Goal: Task Accomplishment & Management: Manage account settings

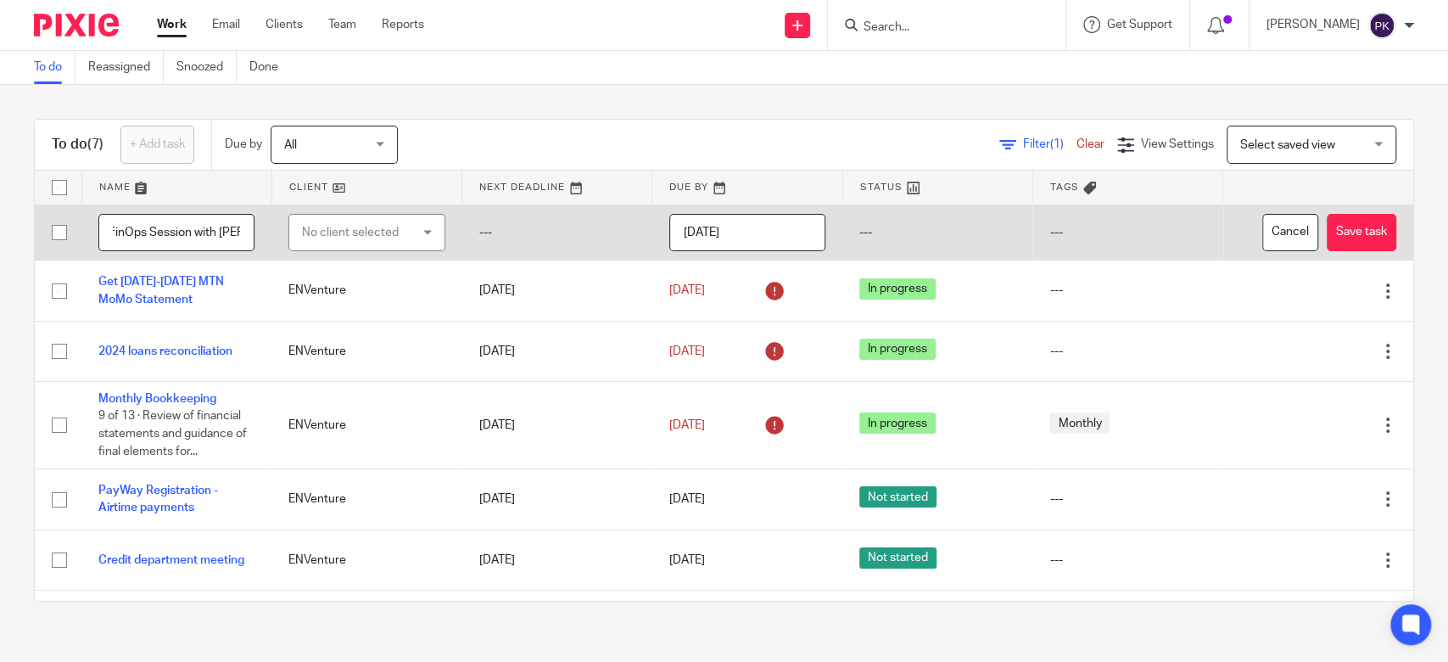
scroll to position [0, 11]
type input "FinOps Session with [PERSON_NAME]"
click at [349, 234] on div "No client selected" at bounding box center [359, 233] width 114 height 36
type input "env"
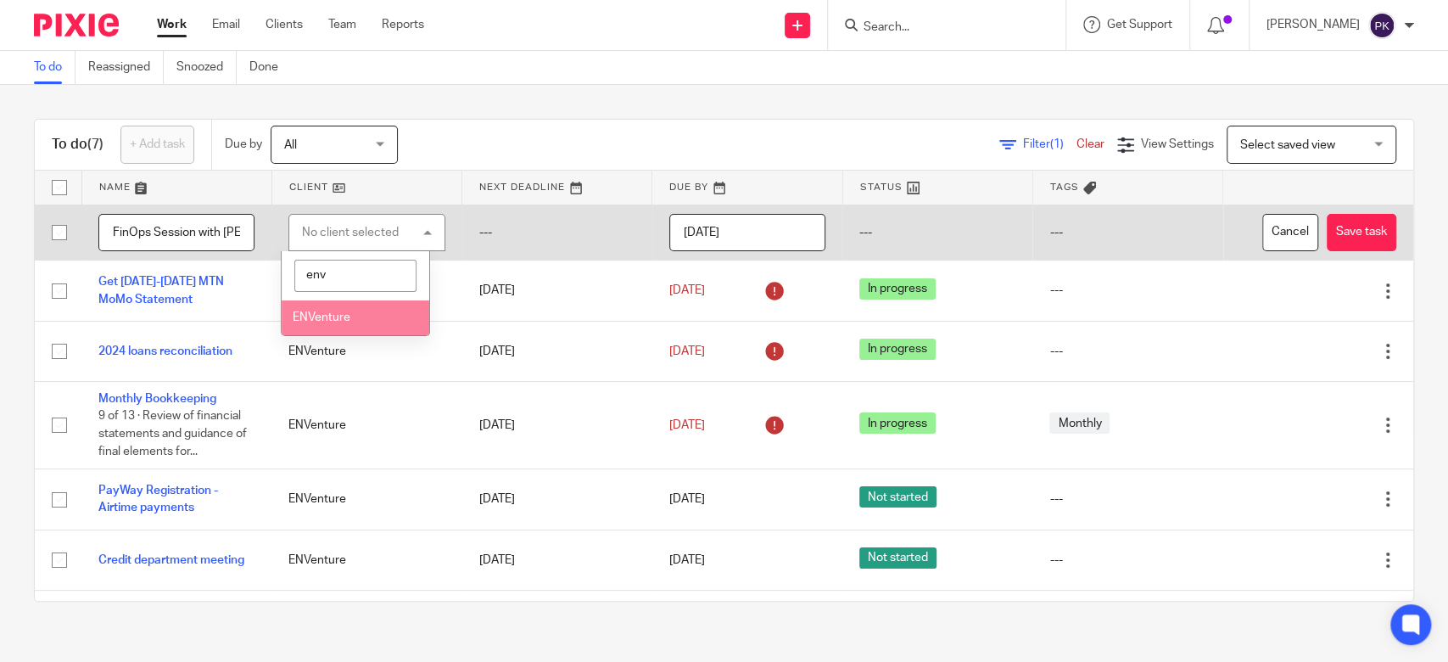
click at [367, 316] on li "ENVenture" at bounding box center [356, 317] width 148 height 35
click at [747, 241] on input "[DATE]" at bounding box center [748, 233] width 156 height 38
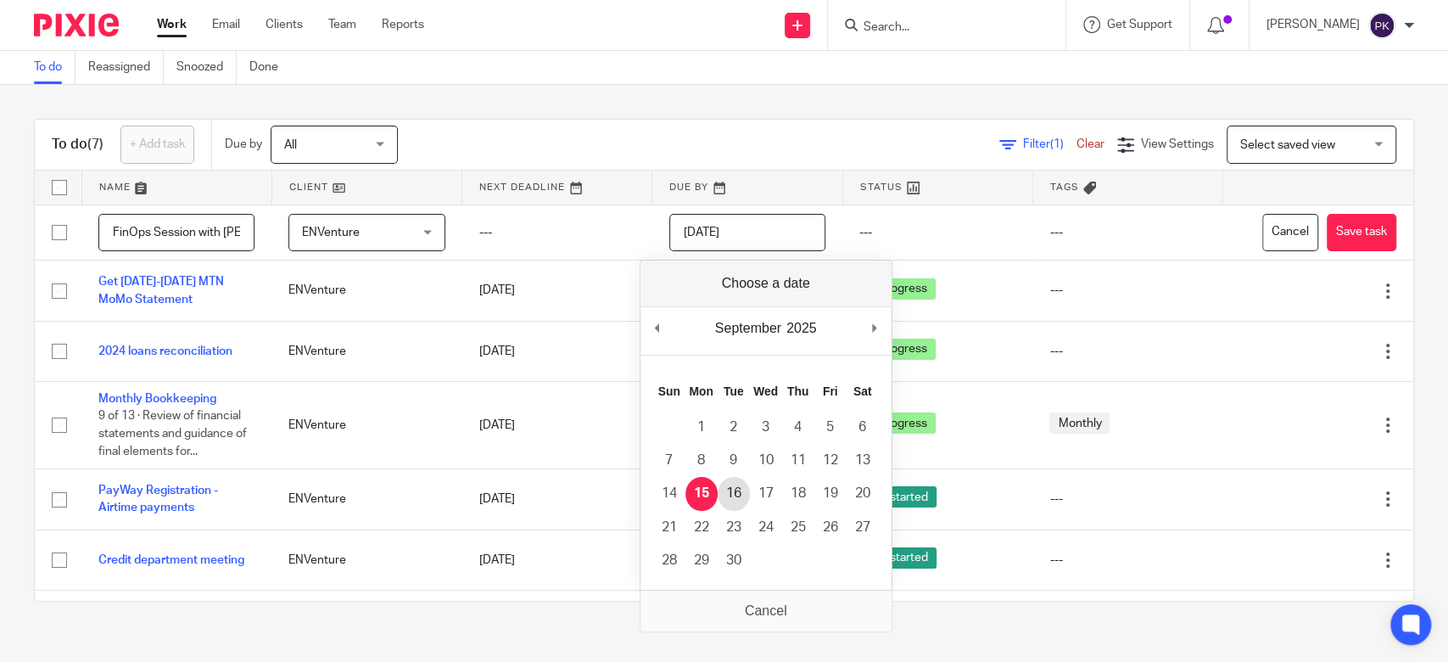
type input "[DATE]"
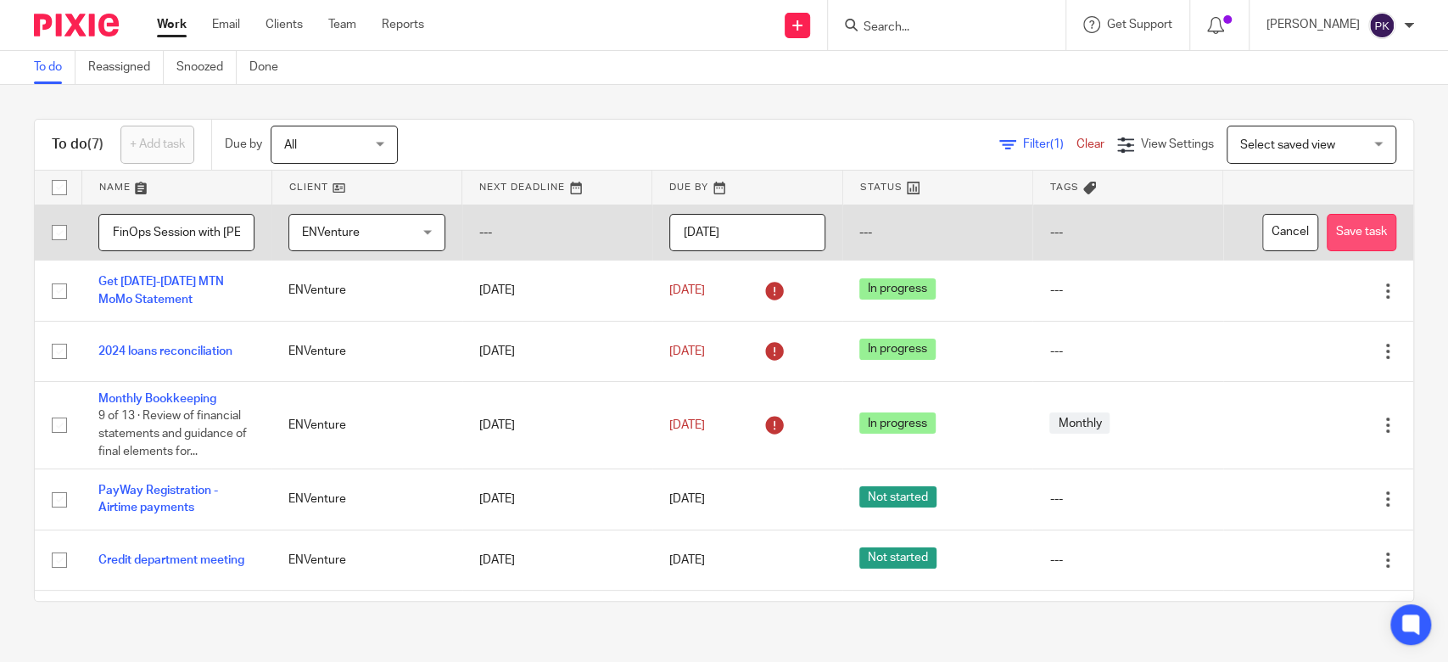
click at [1327, 223] on button "Save task" at bounding box center [1362, 233] width 70 height 38
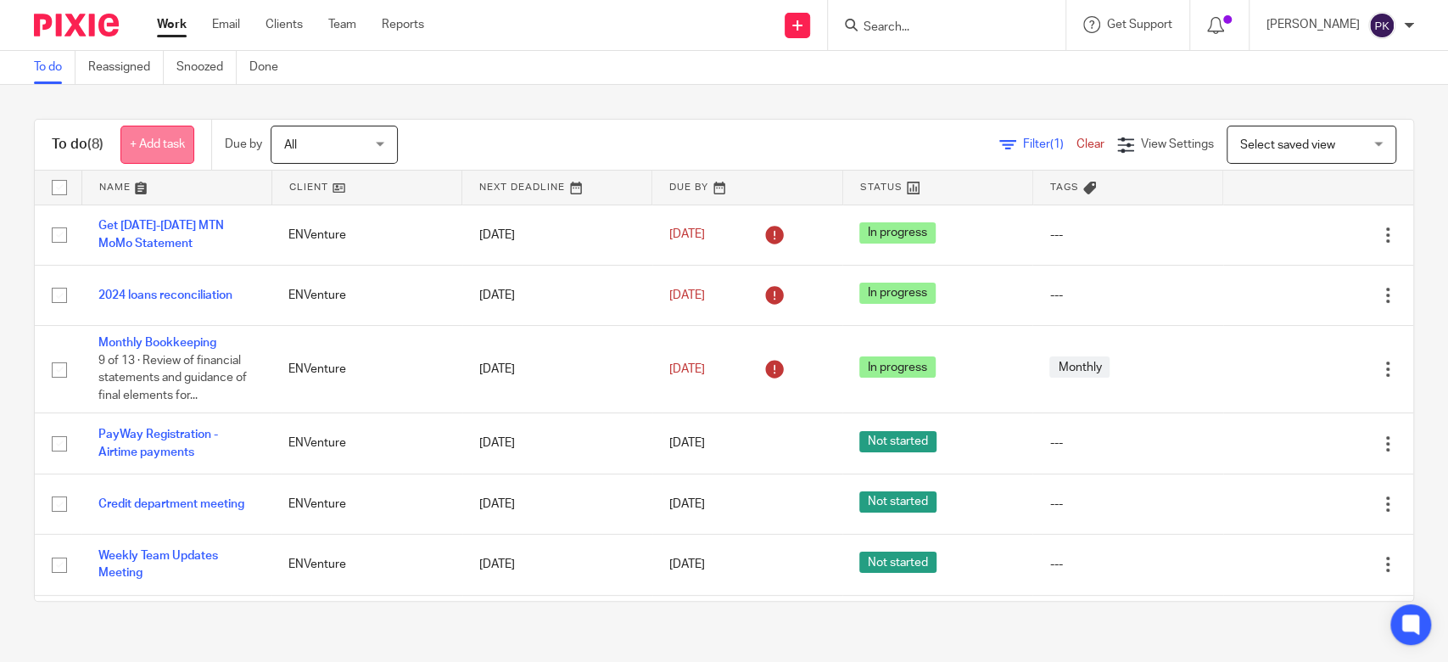
click at [138, 145] on link "+ Add task" at bounding box center [157, 145] width 74 height 38
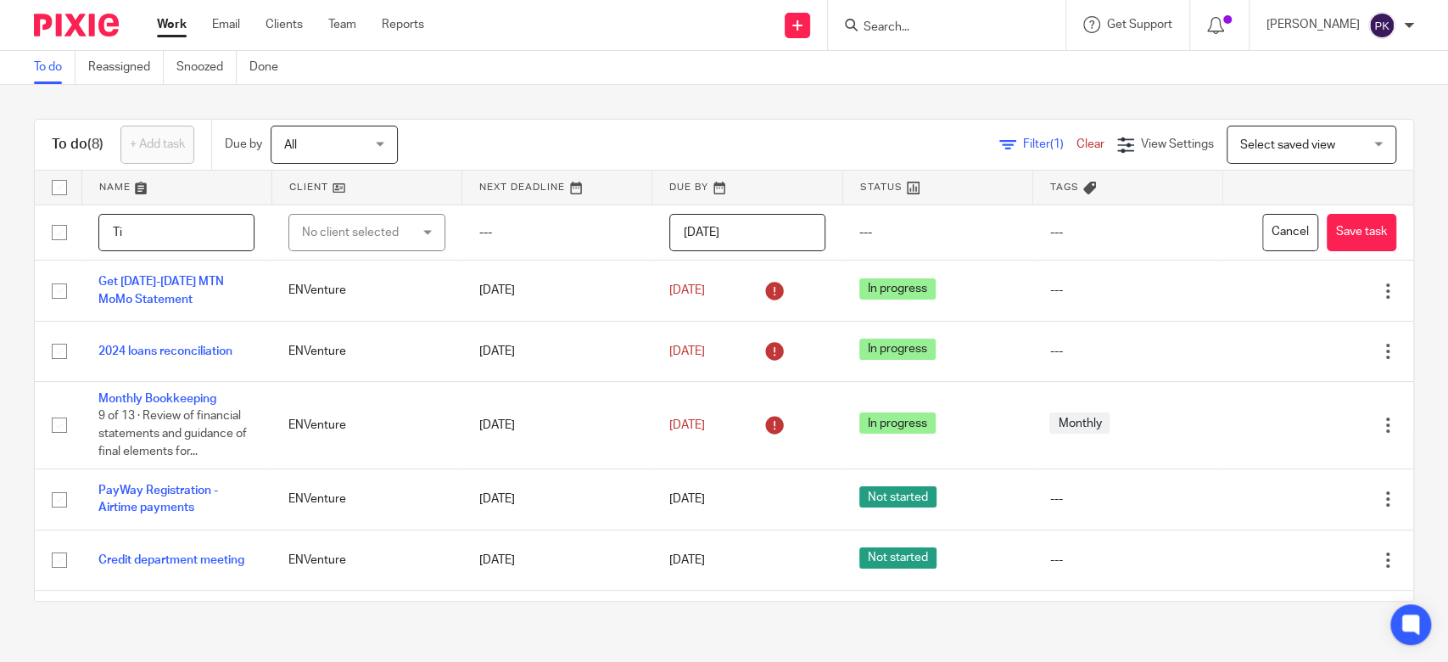
type input "T"
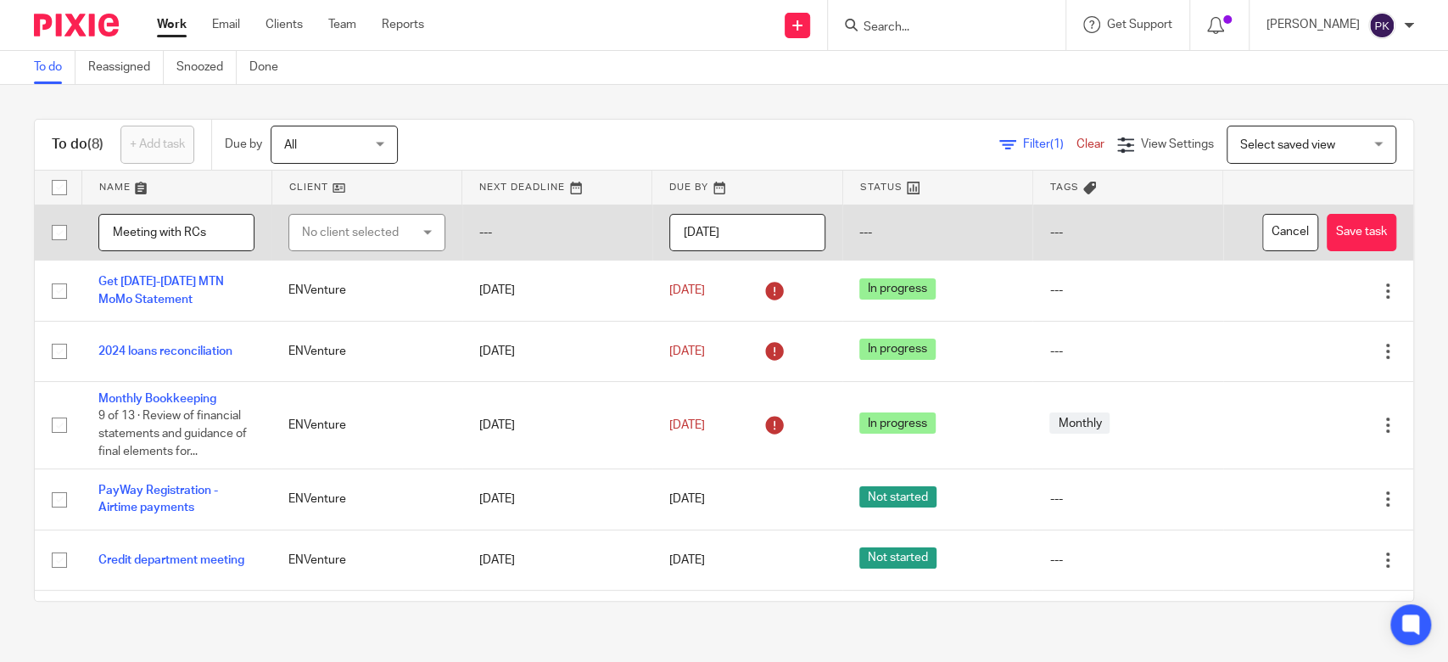
type input "Meeting with RCs"
click at [394, 244] on div "No client selected" at bounding box center [359, 233] width 114 height 36
type input "env"
click at [385, 314] on li "ENVenture" at bounding box center [356, 317] width 148 height 35
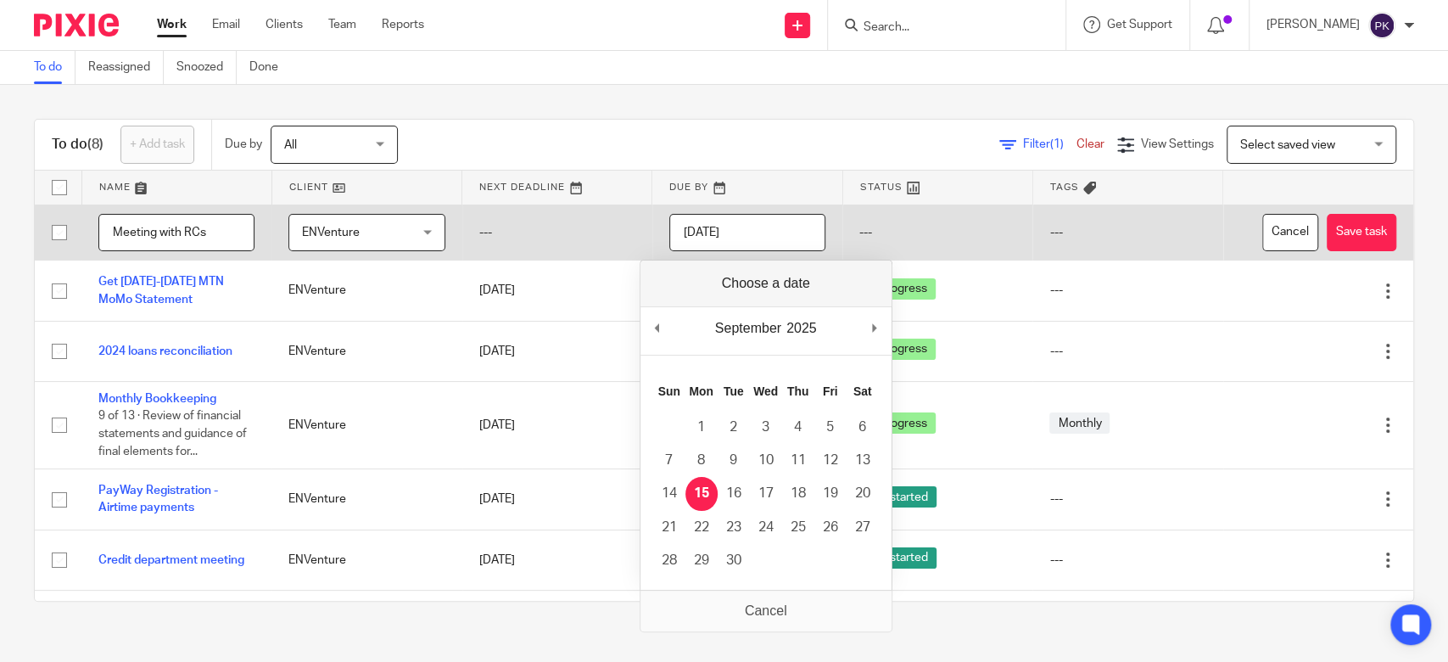
click at [771, 230] on input "[DATE]" at bounding box center [748, 233] width 156 height 38
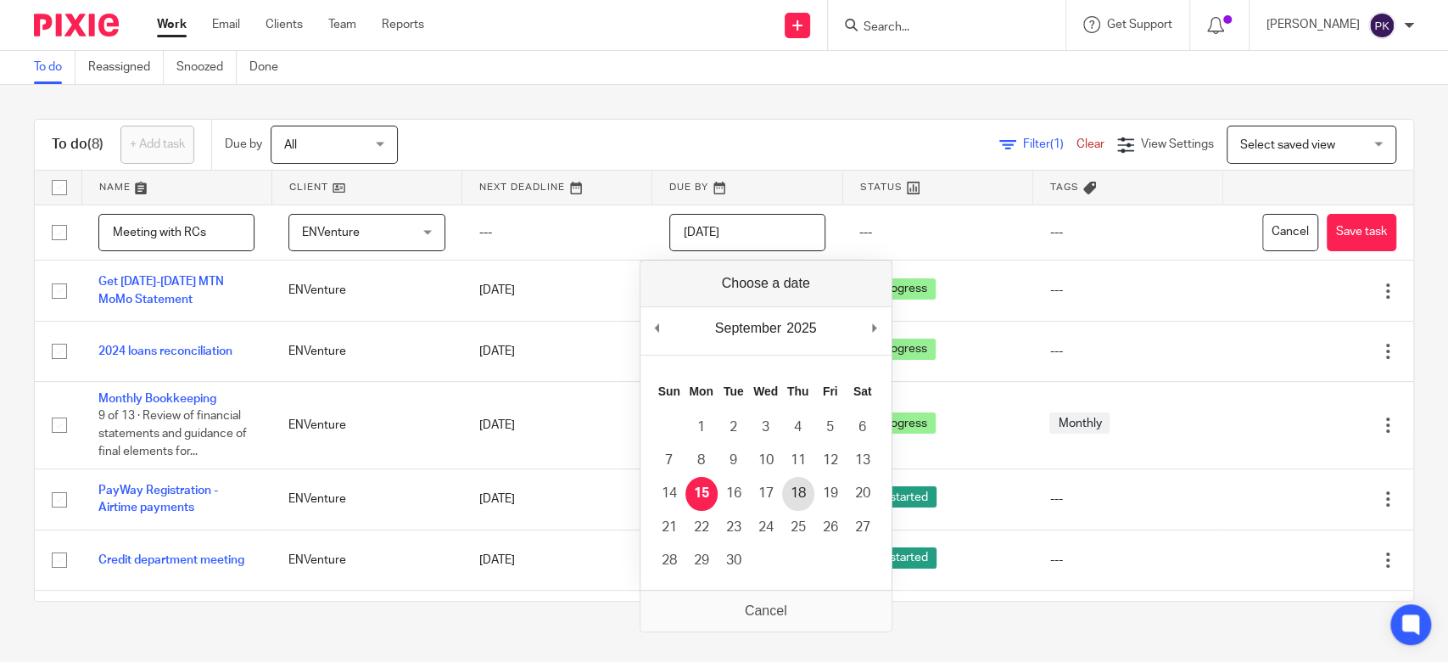
type input "2025-09-18"
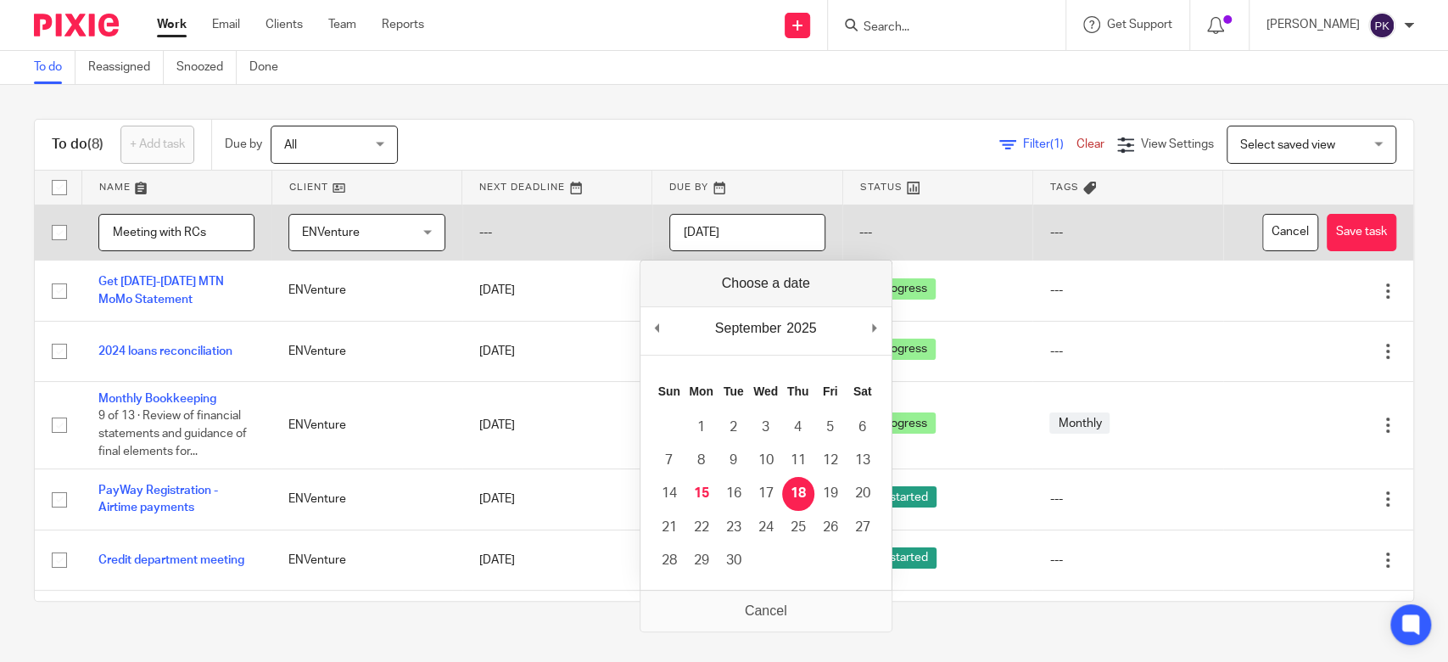
click at [755, 232] on input "2025-09-18" at bounding box center [748, 233] width 156 height 38
click at [1327, 237] on button "Save task" at bounding box center [1362, 233] width 70 height 38
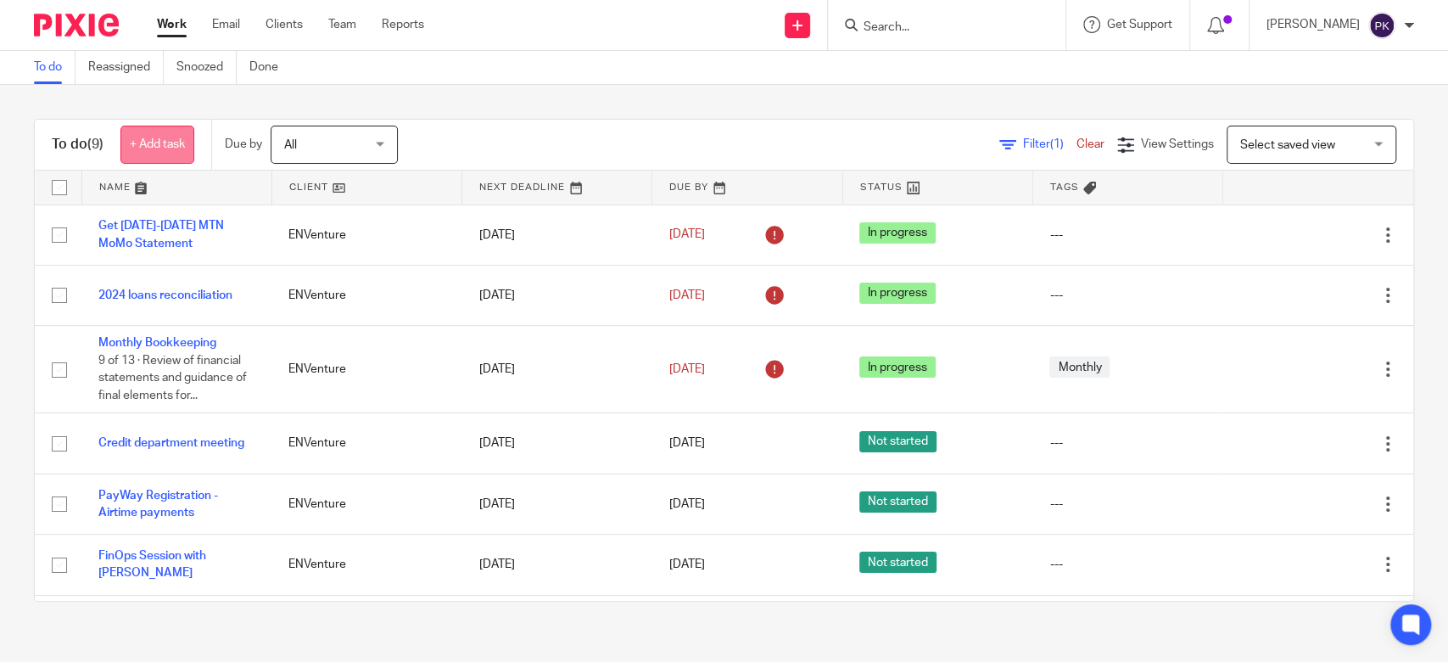
click at [138, 139] on link "+ Add task" at bounding box center [157, 145] width 74 height 38
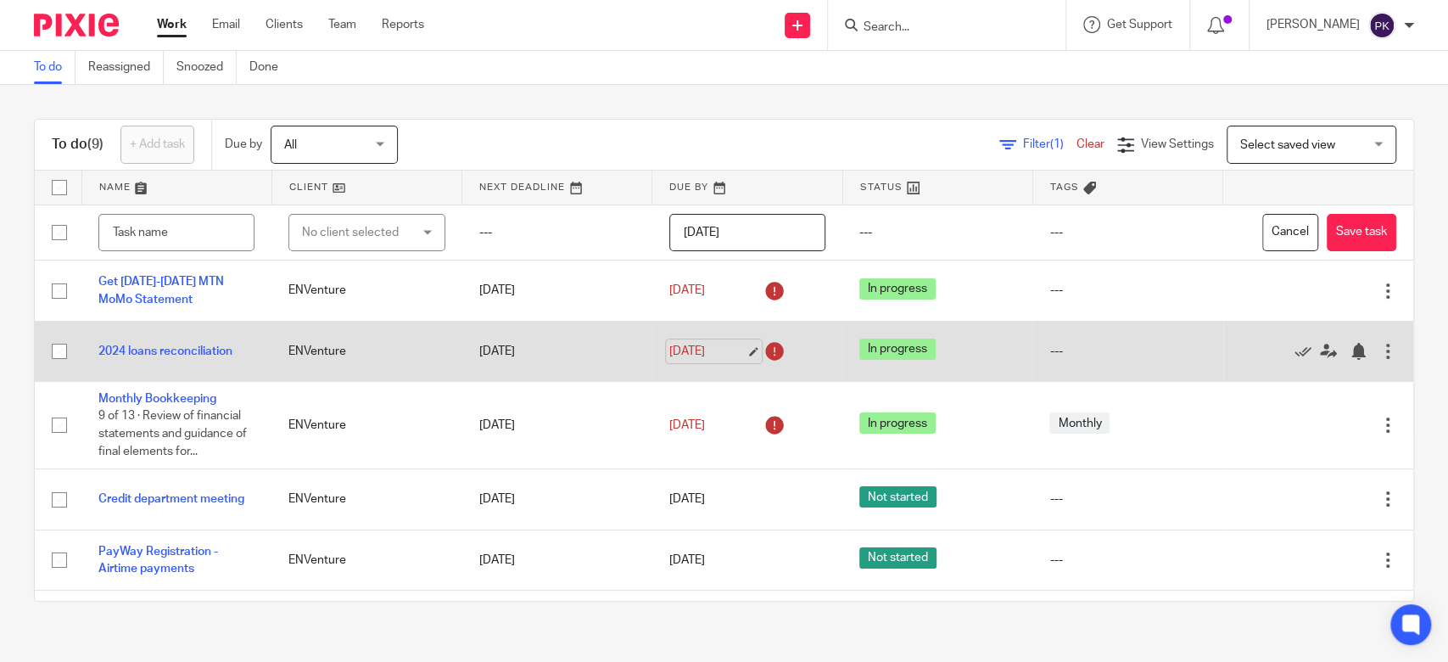
click at [725, 350] on link "12 Sep 2025" at bounding box center [708, 352] width 76 height 18
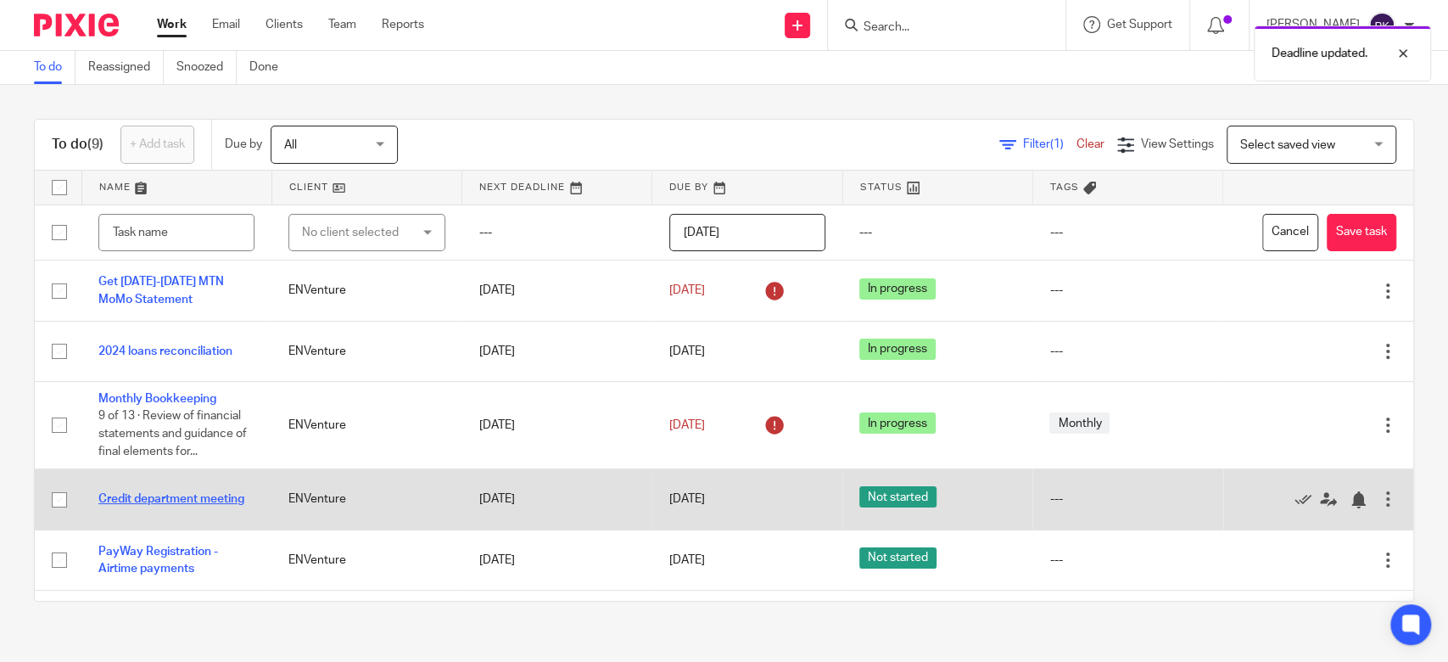
click at [149, 493] on link "Credit department meeting" at bounding box center [171, 499] width 146 height 12
